Goal: Transaction & Acquisition: Purchase product/service

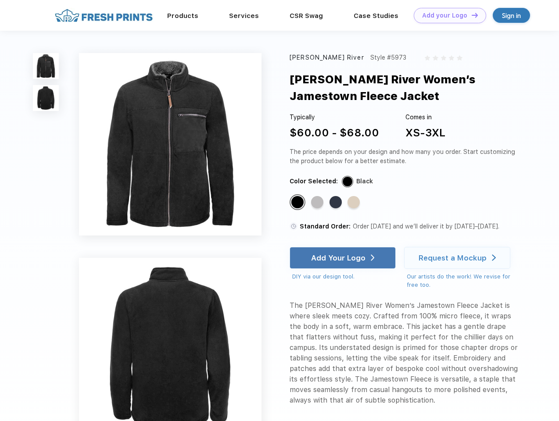
click at [447, 15] on link "Add your Logo Design Tool" at bounding box center [450, 15] width 72 height 15
click at [0, 0] on div "Design Tool" at bounding box center [0, 0] width 0 height 0
click at [471, 15] on link "Add your Logo Design Tool" at bounding box center [450, 15] width 72 height 15
click at [46, 66] on img at bounding box center [46, 66] width 26 height 26
click at [46, 98] on img at bounding box center [46, 98] width 26 height 26
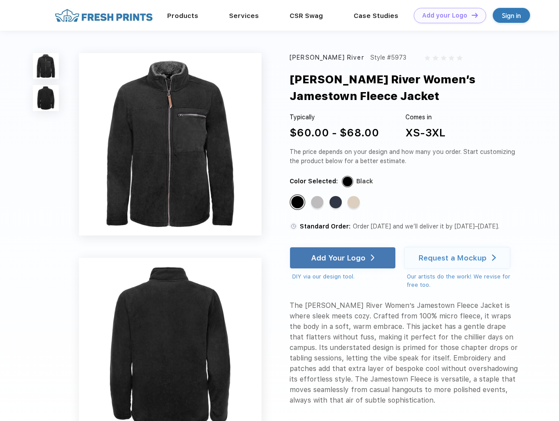
click at [298, 203] on div "Standard Color" at bounding box center [297, 202] width 12 height 12
click at [318, 203] on div "Standard Color" at bounding box center [317, 202] width 12 height 12
click at [337, 203] on div "Standard Color" at bounding box center [336, 202] width 12 height 12
click at [355, 203] on div "Standard Color" at bounding box center [354, 202] width 12 height 12
click at [344, 258] on div "Add Your Logo" at bounding box center [338, 258] width 54 height 9
